Goal: Task Accomplishment & Management: Use online tool/utility

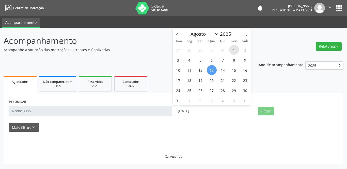
click at [235, 50] on span "1" at bounding box center [234, 50] width 10 height 10
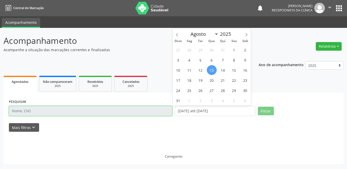
click at [136, 111] on input "text" at bounding box center [90, 111] width 163 height 10
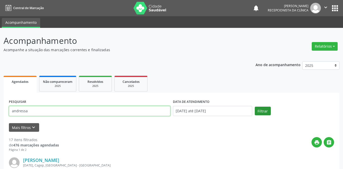
type input "andressa"
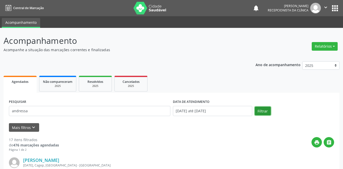
click at [266, 112] on button "Filtrar" at bounding box center [263, 111] width 16 height 9
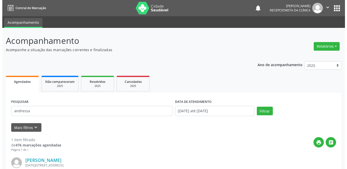
scroll to position [60, 0]
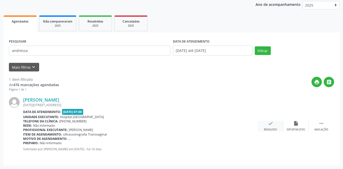
click at [269, 126] on icon "check" at bounding box center [271, 124] width 6 height 6
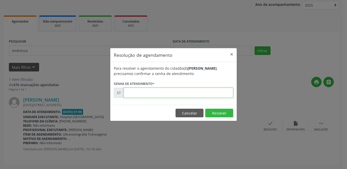
click at [208, 96] on input "text" at bounding box center [178, 93] width 110 height 10
type input "00013085"
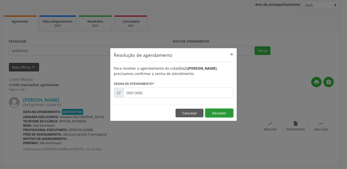
click at [217, 112] on button "Resolver" at bounding box center [219, 113] width 28 height 9
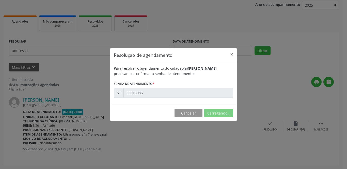
scroll to position [0, 0]
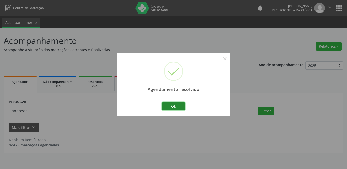
click at [168, 105] on button "Ok" at bounding box center [173, 106] width 23 height 9
